Goal: Task Accomplishment & Management: Manage account settings

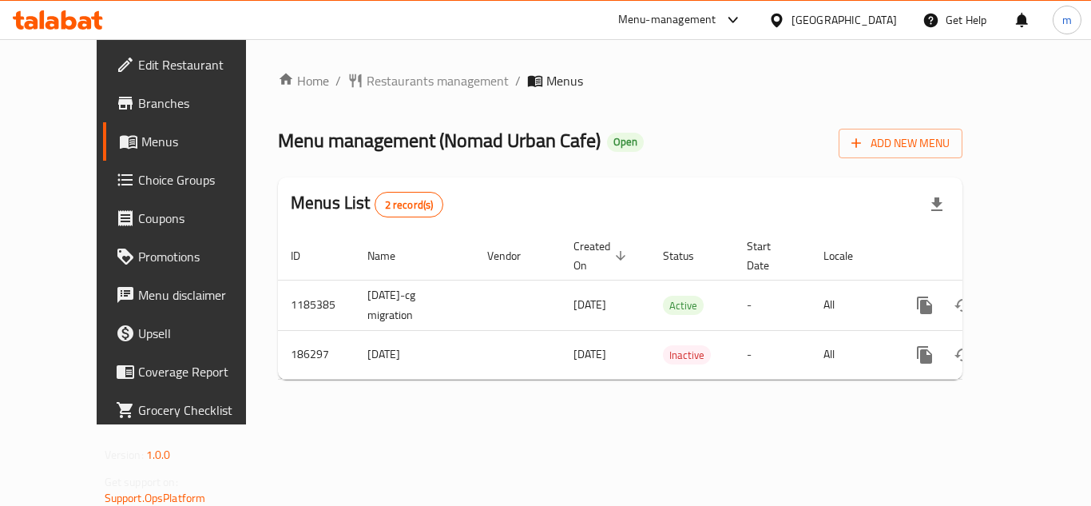
click at [371, 77] on span "Restaurants management" at bounding box center [438, 80] width 142 height 19
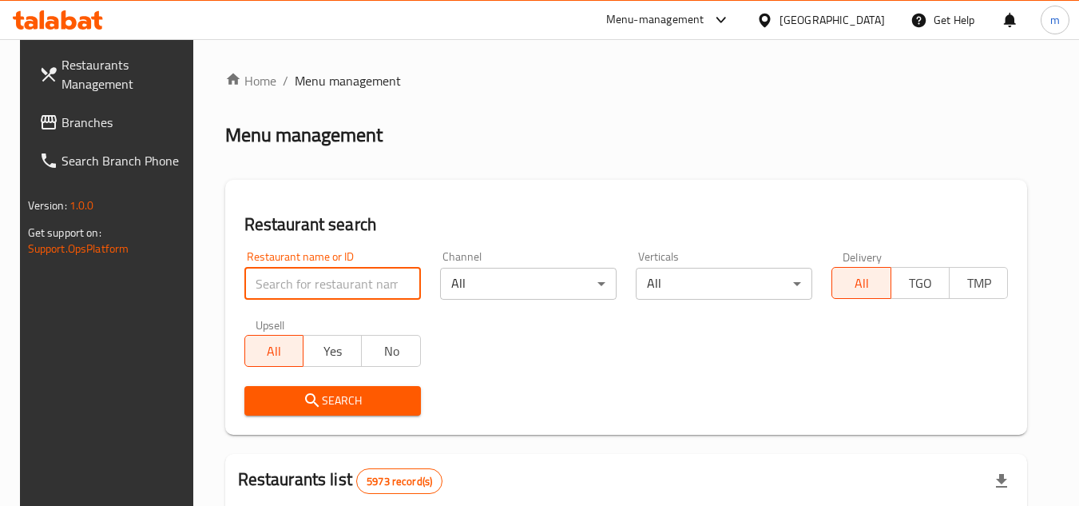
click at [331, 290] on input "search" at bounding box center [332, 284] width 177 height 32
paste input "620024"
type input "620024"
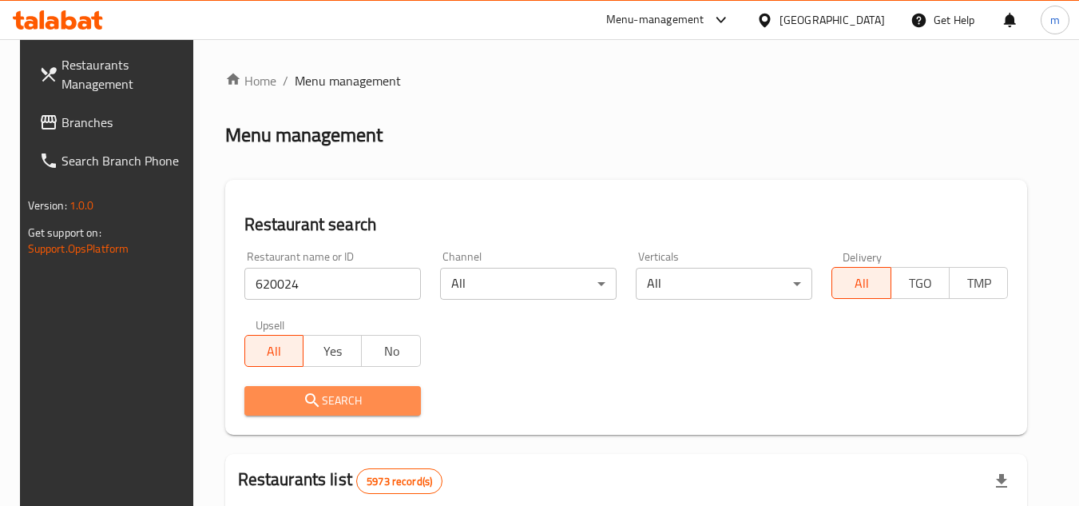
click at [304, 397] on icon "submit" at bounding box center [312, 400] width 19 height 19
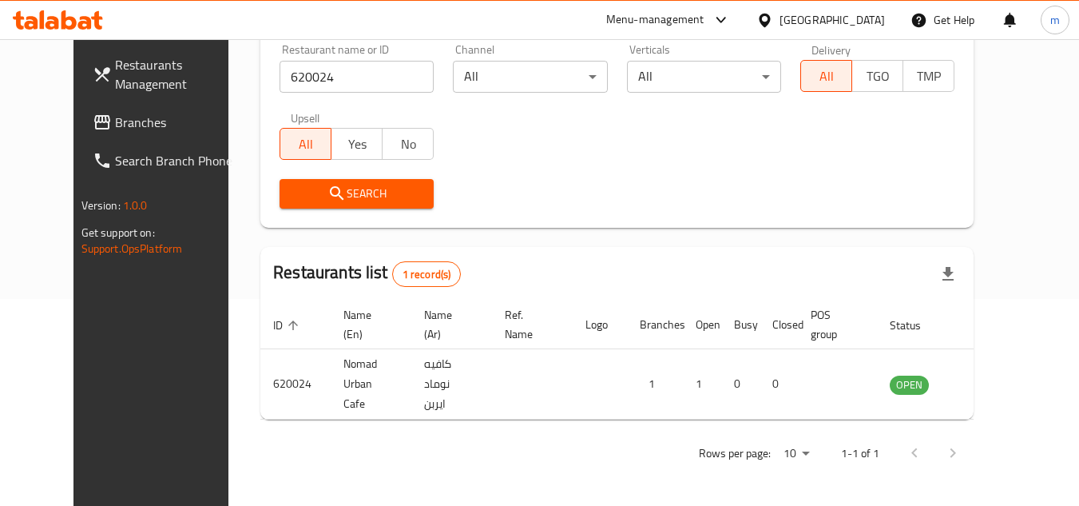
scroll to position [193, 0]
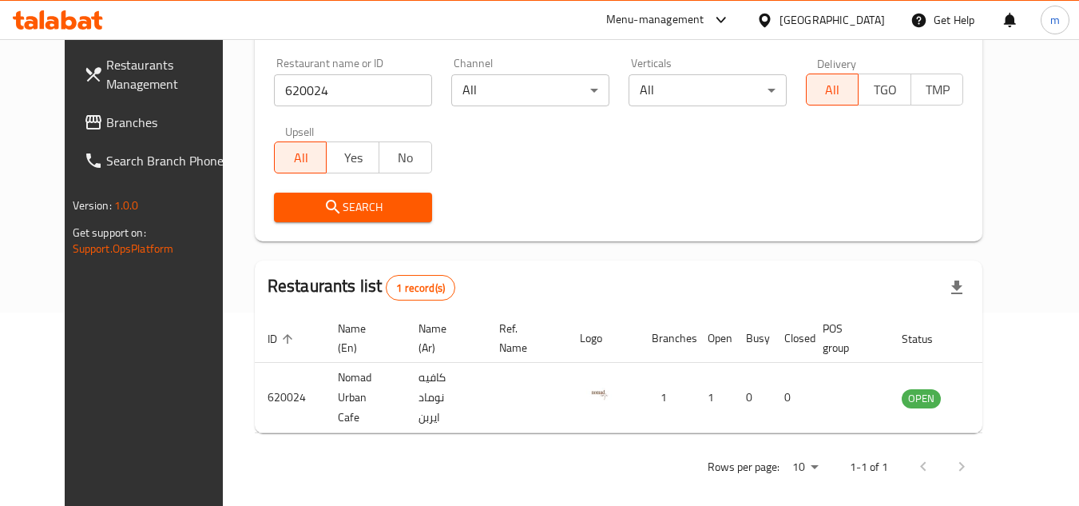
click at [872, 29] on div "[GEOGRAPHIC_DATA]" at bounding box center [832, 20] width 105 height 18
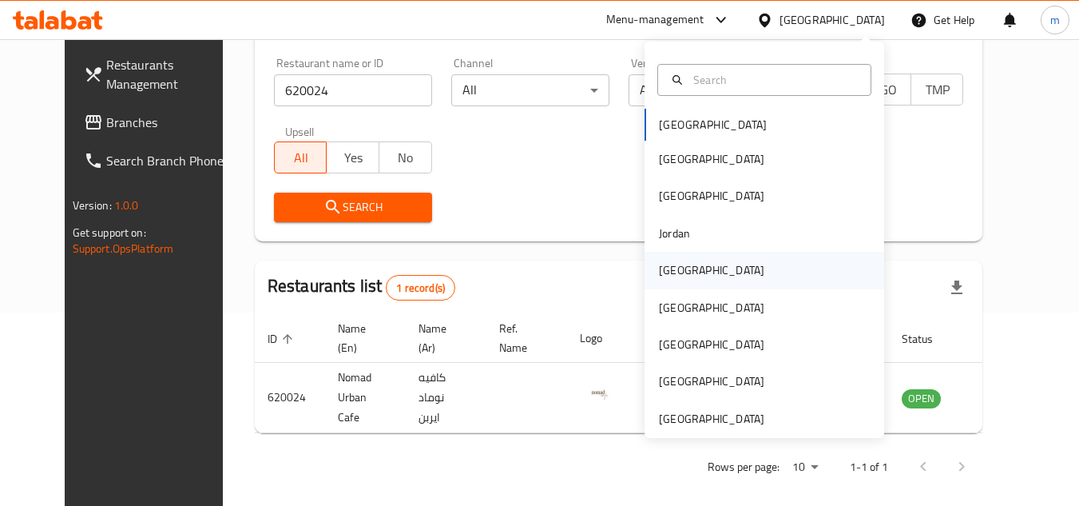
click at [683, 272] on div "[GEOGRAPHIC_DATA]" at bounding box center [711, 270] width 131 height 37
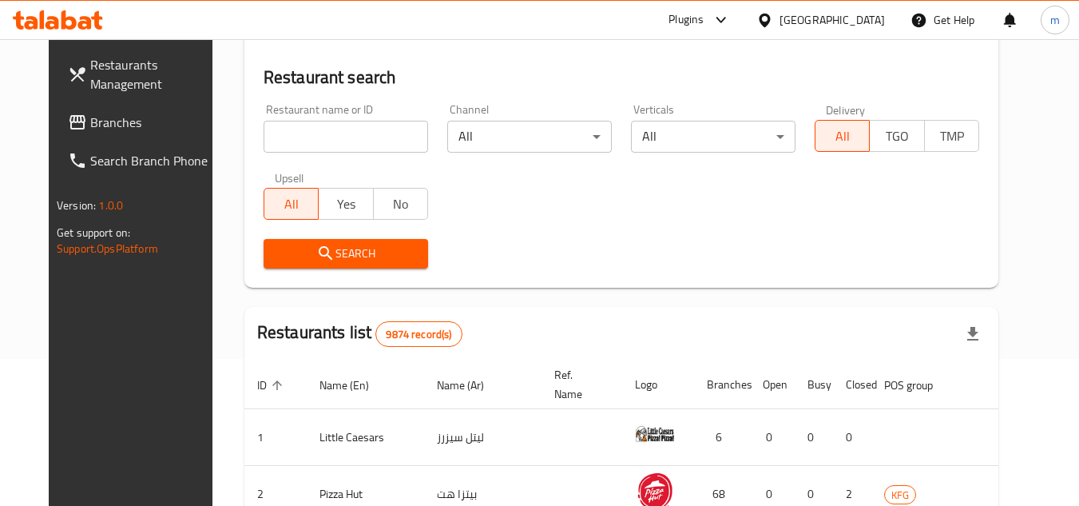
scroll to position [193, 0]
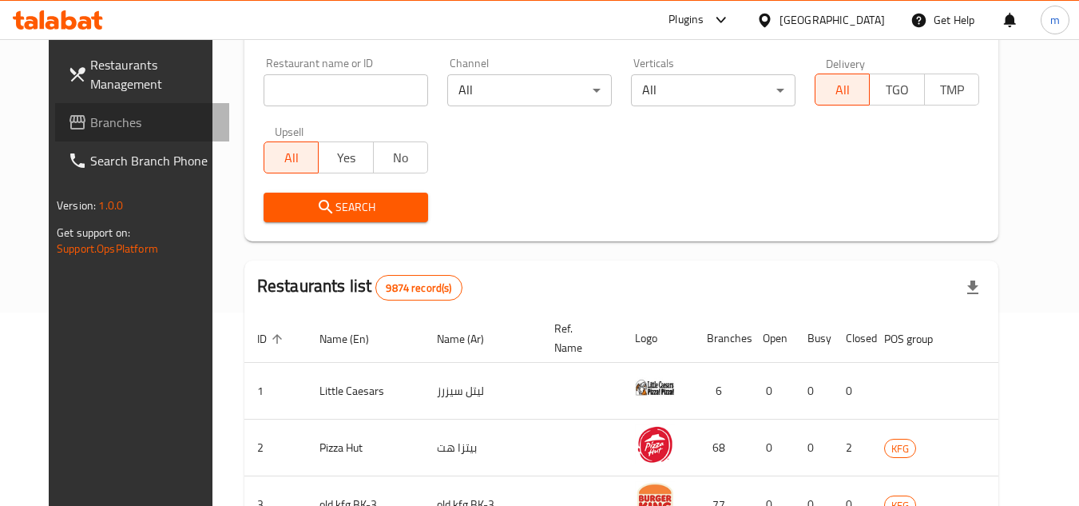
click at [90, 121] on span "Branches" at bounding box center [153, 122] width 126 height 19
